Goal: Book appointment/travel/reservation

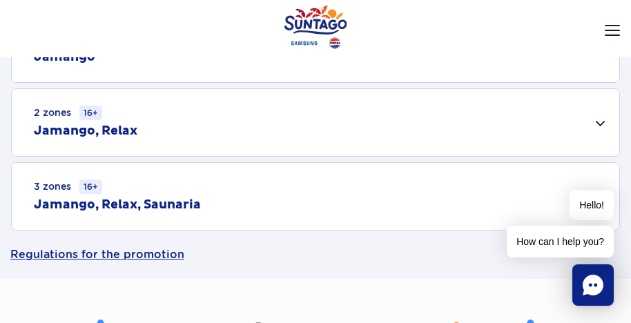
scroll to position [345, 0]
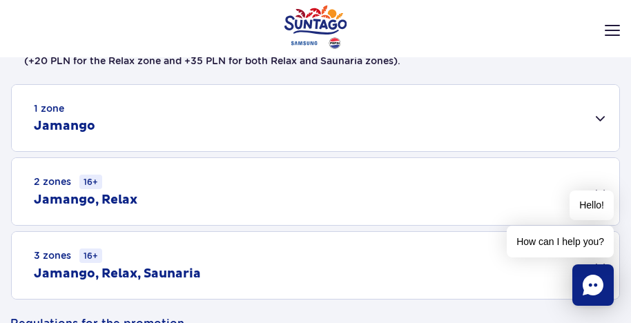
click at [265, 192] on div "2 zones 16+ Jamango, Relax" at bounding box center [316, 191] width 608 height 67
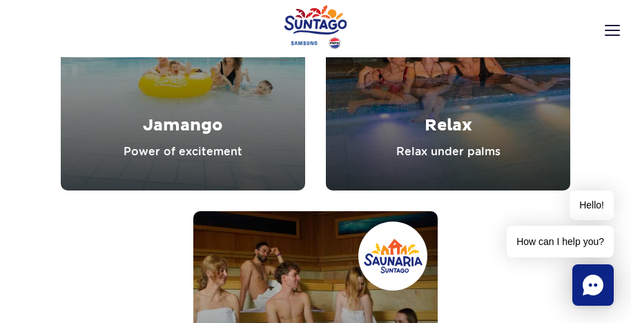
scroll to position [1795, 0]
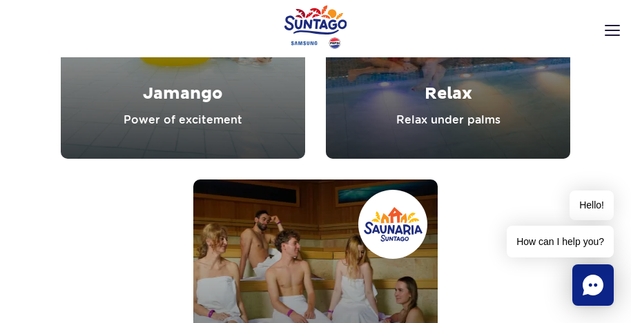
click at [392, 118] on link "Relax" at bounding box center [448, 30] width 244 height 255
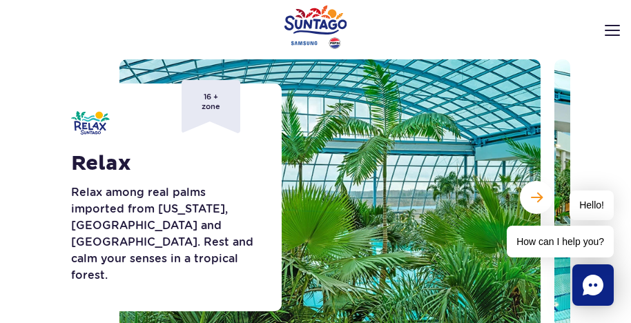
scroll to position [69, 0]
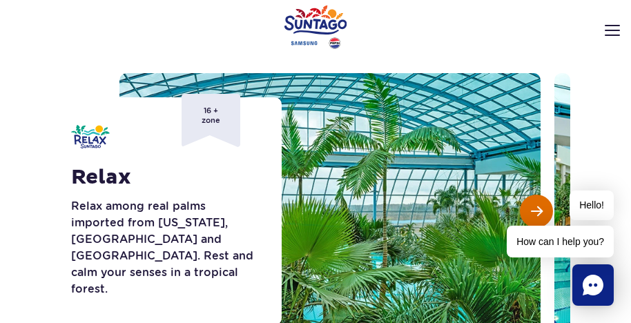
click at [534, 203] on button "Next slide" at bounding box center [536, 211] width 33 height 33
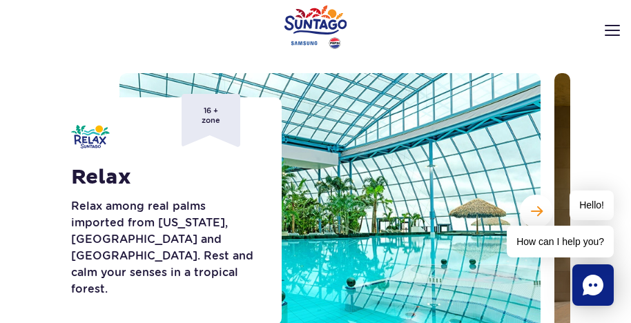
click at [532, 203] on div "Hello! How can I help you?" at bounding box center [560, 224] width 107 height 67
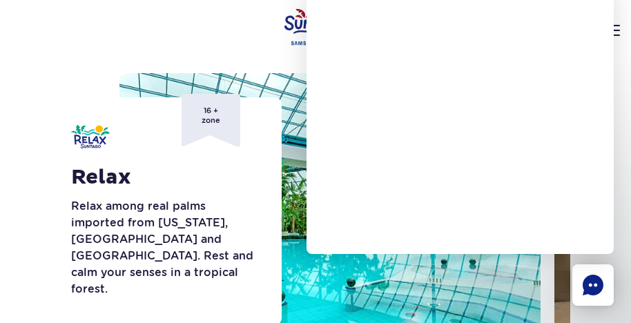
drag, startPoint x: 210, startPoint y: 255, endPoint x: 224, endPoint y: 251, distance: 14.4
click at [212, 255] on p "Relax among real palms imported from [US_STATE], [GEOGRAPHIC_DATA] and [GEOGRAP…" at bounding box center [166, 247] width 190 height 99
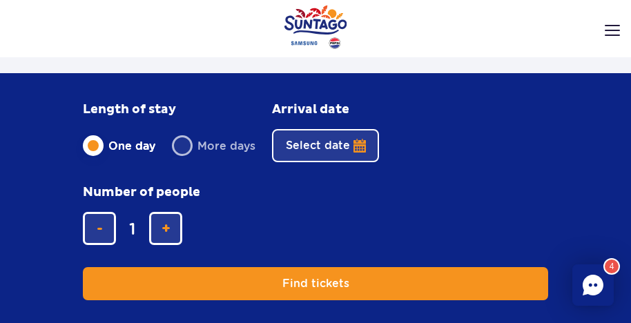
scroll to position [1657, 0]
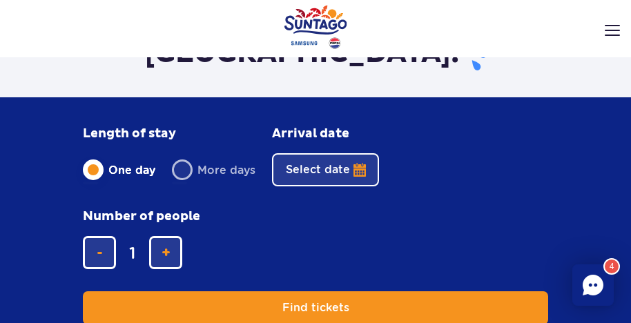
click at [357, 169] on button "Select date" at bounding box center [325, 169] width 107 height 33
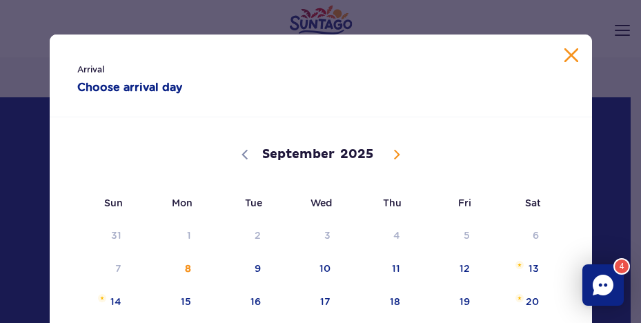
click at [392, 153] on icon at bounding box center [397, 155] width 10 height 10
select select "11"
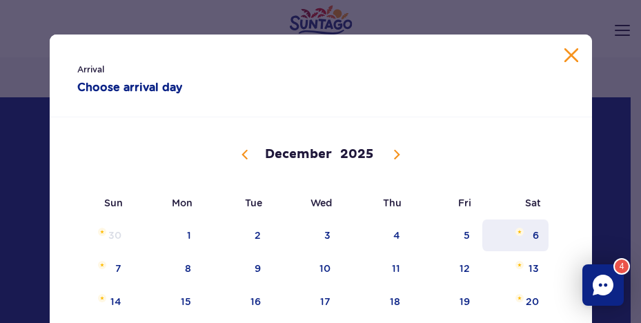
click at [523, 232] on span "6" at bounding box center [516, 236] width 70 height 32
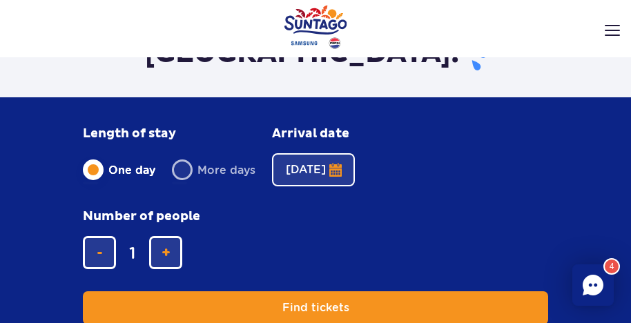
click at [344, 167] on button "[DATE]" at bounding box center [313, 169] width 83 height 33
select select "11"
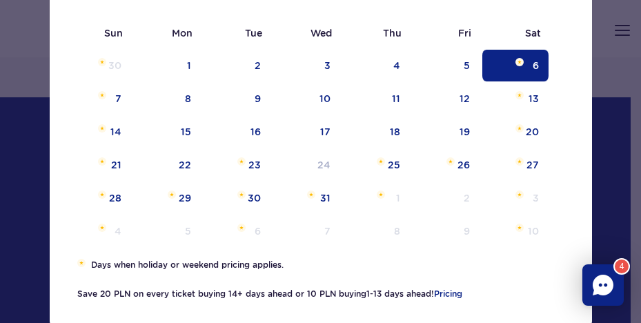
scroll to position [209, 0]
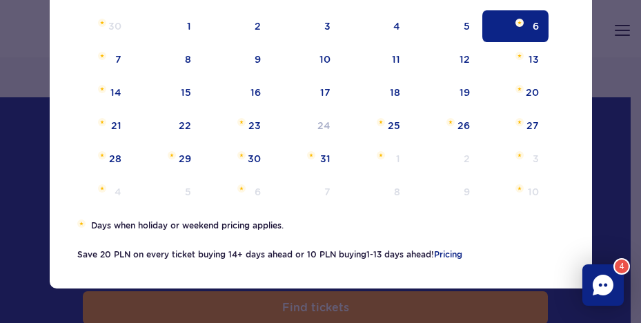
click at [600, 137] on div "Arrival [DATE] [DATE] September October November [DATE] Sun Mon Tue Wed Thu Fri…" at bounding box center [320, 161] width 641 height 323
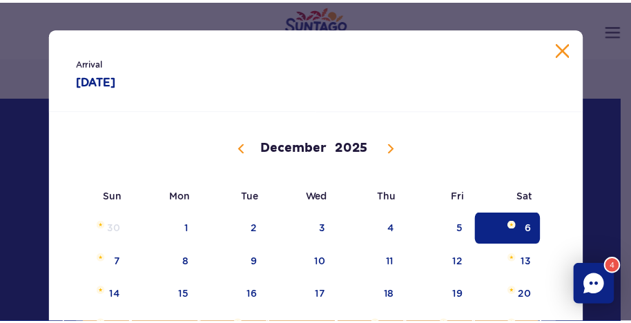
scroll to position [0, 0]
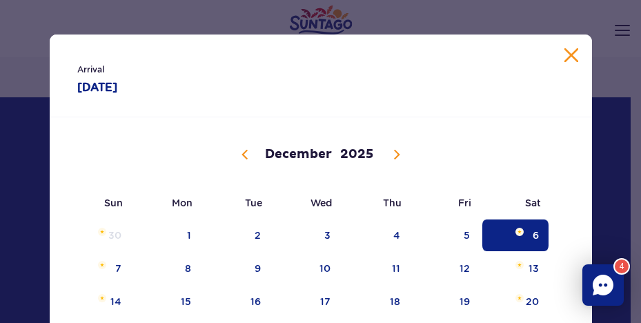
click at [552, 52] on div "Arrival [DATE]" at bounding box center [321, 76] width 543 height 83
click at [566, 59] on button "Close calendar" at bounding box center [572, 55] width 14 height 14
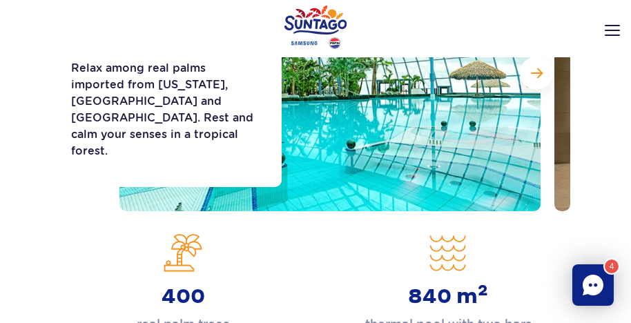
scroll to position [414, 0]
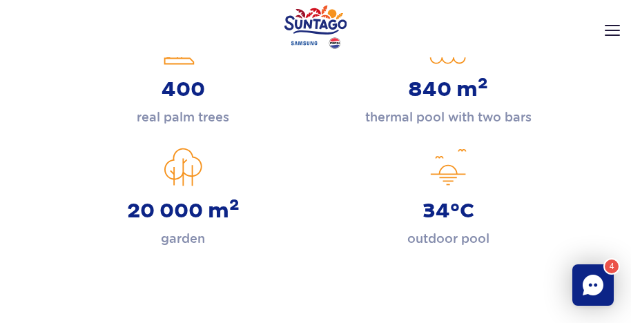
click at [592, 286] on rect "Chat" at bounding box center [592, 284] width 41 height 41
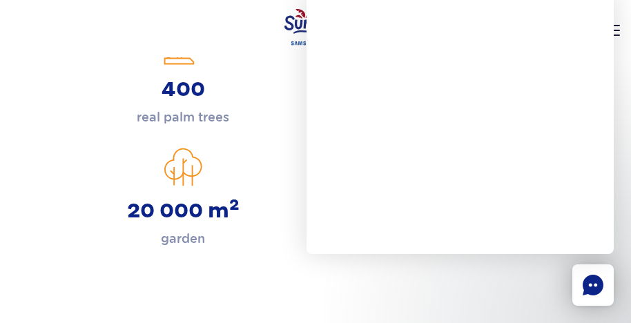
click at [590, 282] on icon "Chat" at bounding box center [593, 285] width 21 height 21
